Goal: Book appointment/travel/reservation

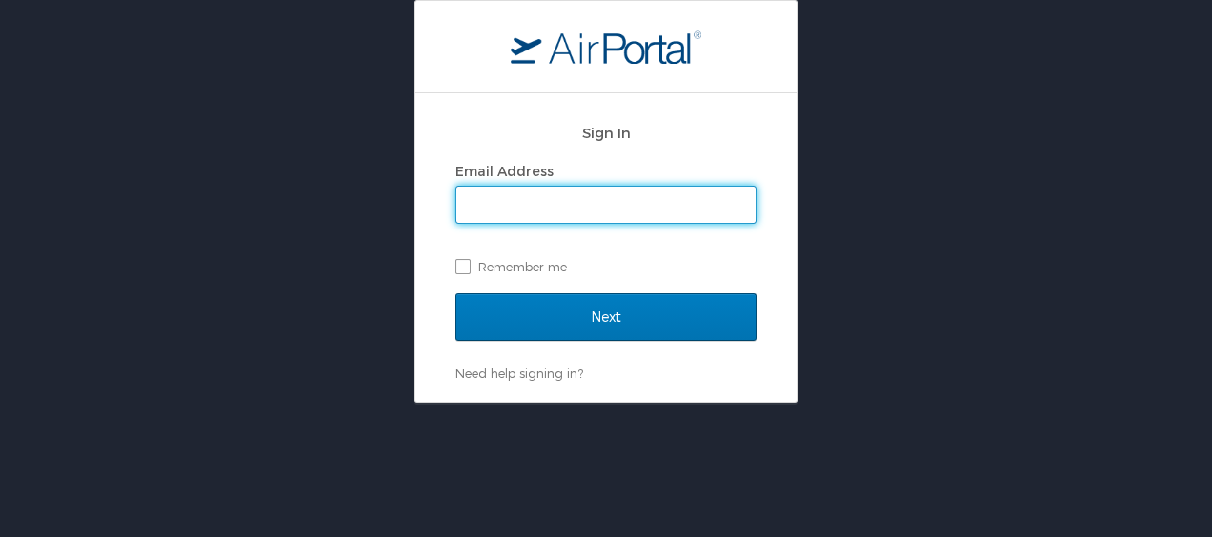
click at [500, 213] on input "Email Address" at bounding box center [605, 205] width 299 height 36
type input "mfortney@huc.edu"
click at [470, 267] on label "Remember me" at bounding box center [606, 267] width 301 height 29
click at [468, 267] on input "Remember me" at bounding box center [462, 265] width 12 height 12
checkbox input "true"
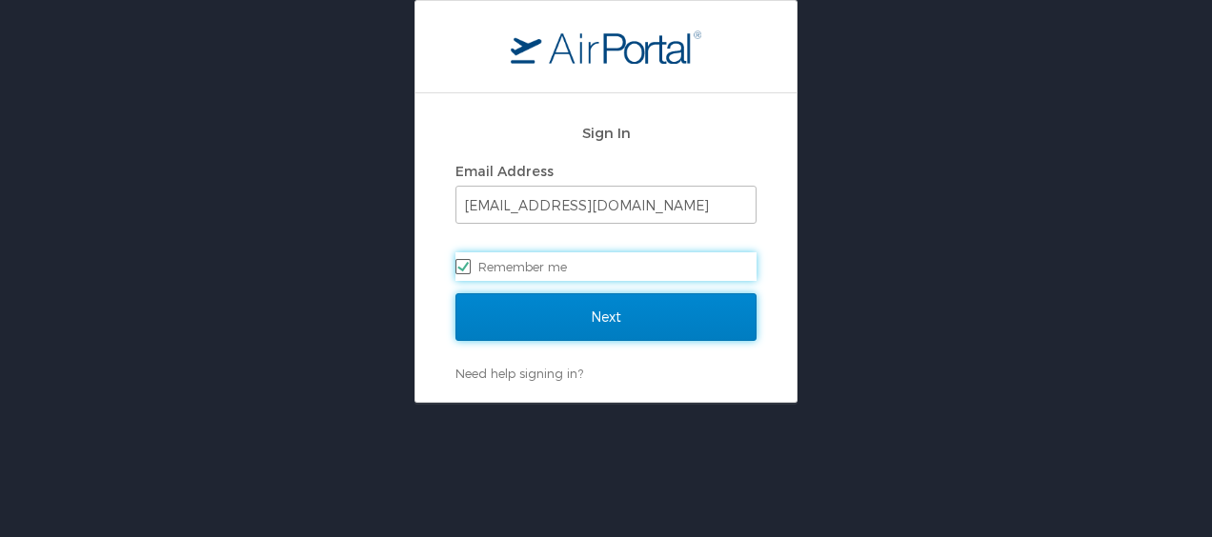
click at [481, 295] on input "Next" at bounding box center [606, 318] width 301 height 48
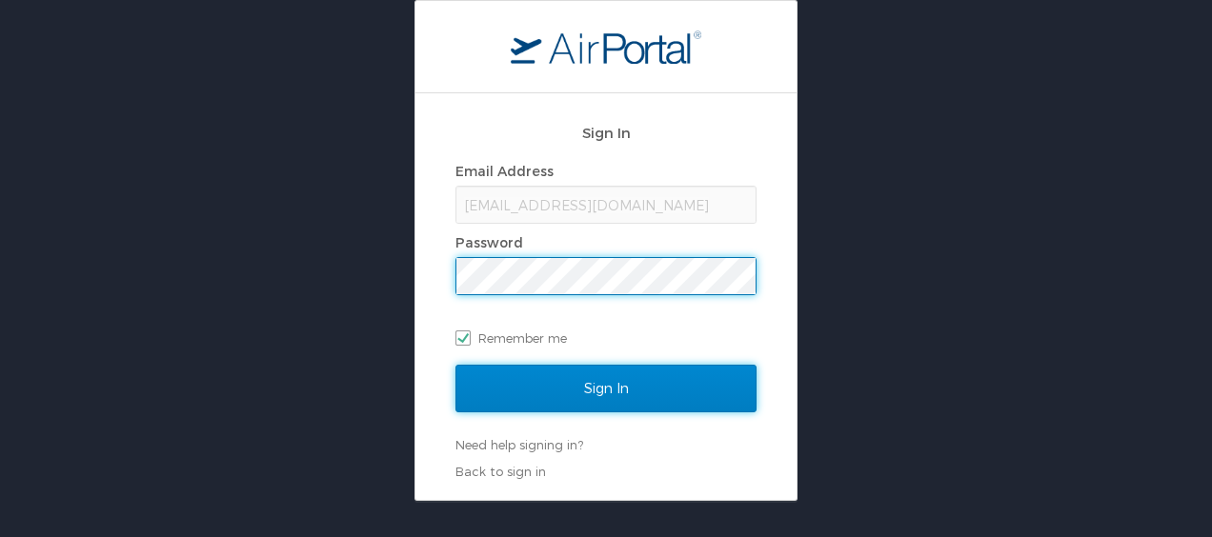
click at [562, 381] on input "Sign In" at bounding box center [606, 389] width 301 height 48
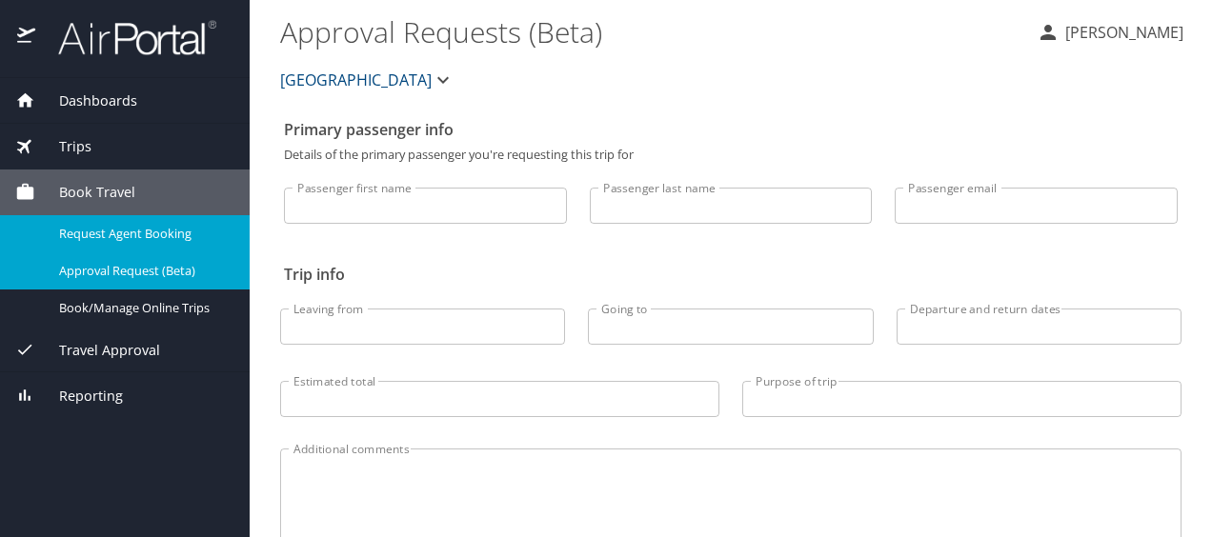
click at [128, 236] on span "Request Agent Booking" at bounding box center [143, 234] width 168 height 18
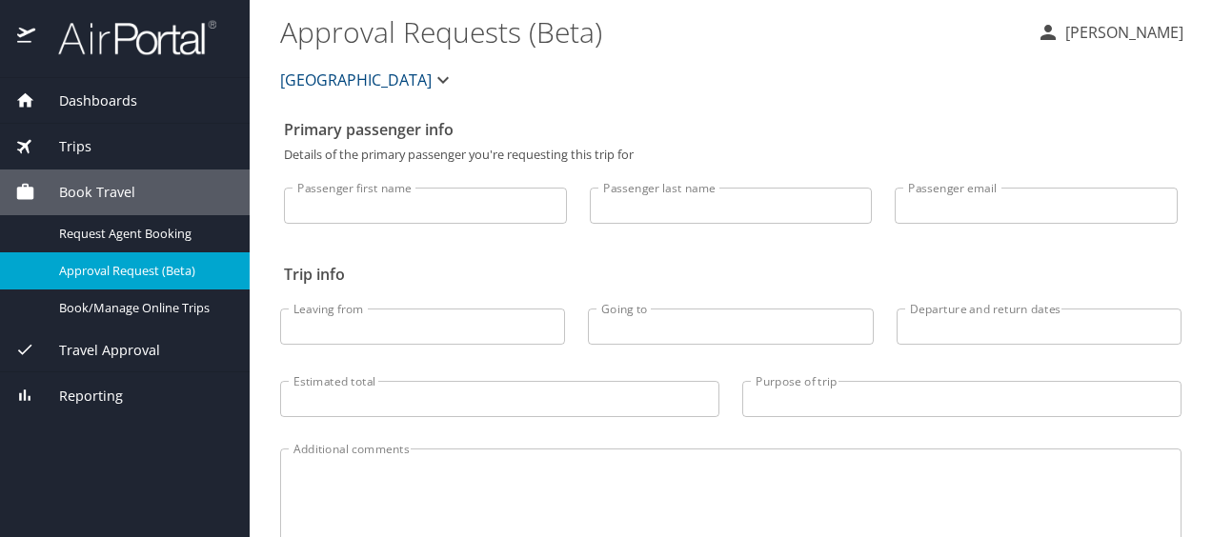
click at [138, 178] on div "Book Travel" at bounding box center [125, 193] width 250 height 46
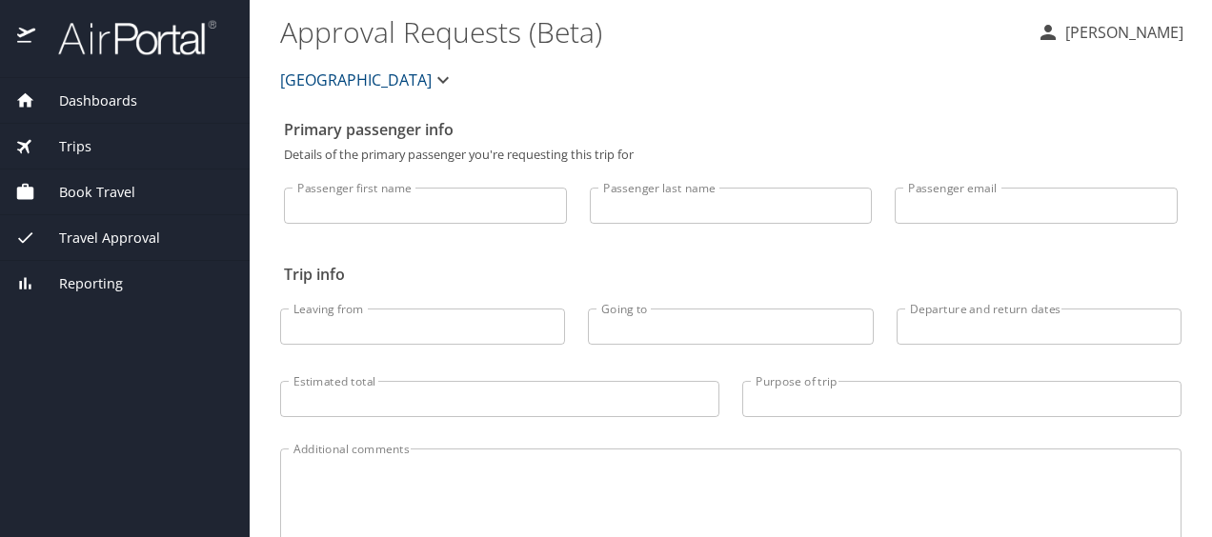
click at [138, 178] on div "Book Travel" at bounding box center [125, 193] width 250 height 46
click at [153, 184] on div "Book Travel" at bounding box center [124, 192] width 219 height 21
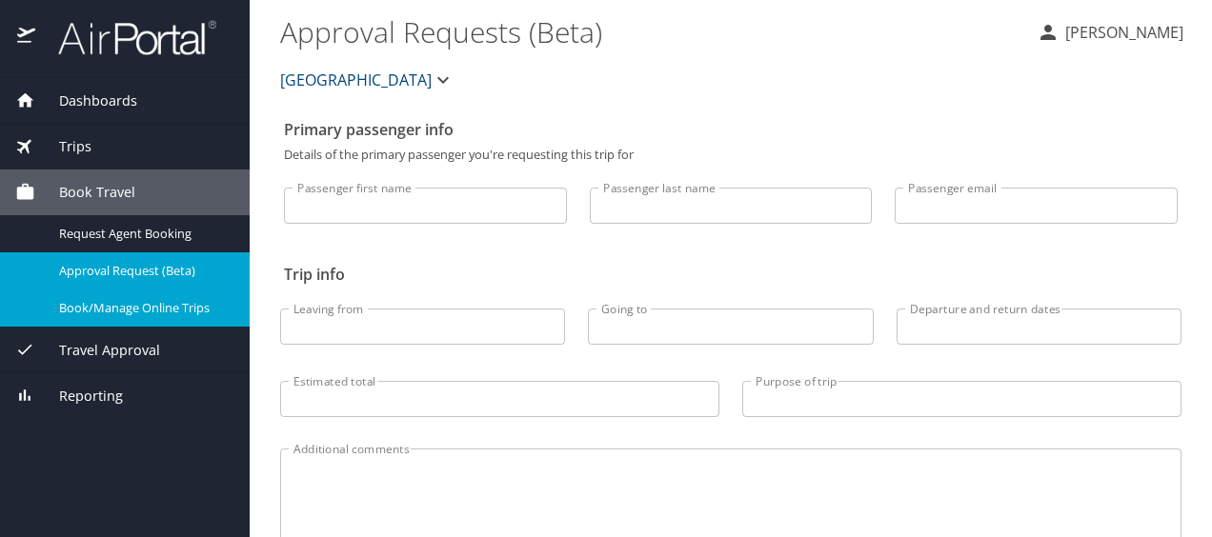
click at [162, 305] on span "Book/Manage Online Trips" at bounding box center [143, 308] width 168 height 18
